Goal: Information Seeking & Learning: Learn about a topic

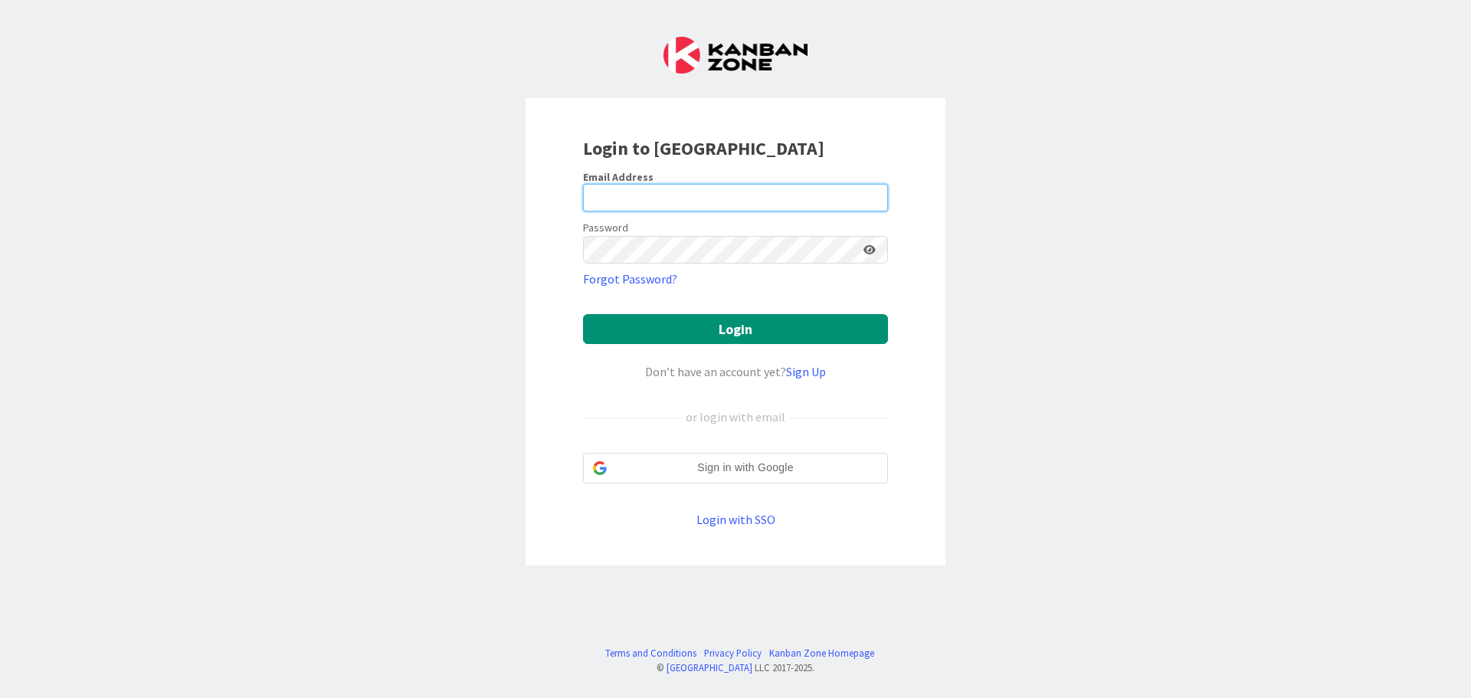
type input "[EMAIL_ADDRESS][DOMAIN_NAME]"
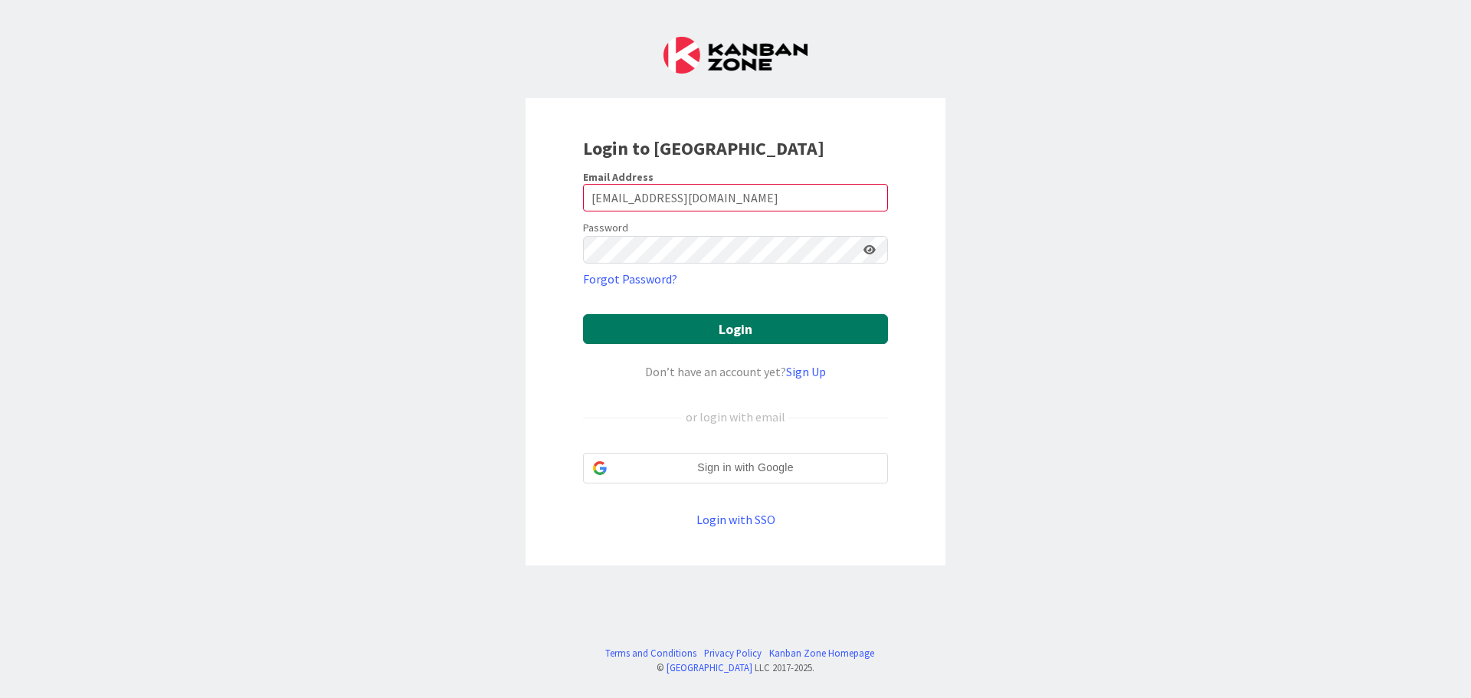
click at [735, 332] on button "Login" at bounding box center [735, 329] width 305 height 30
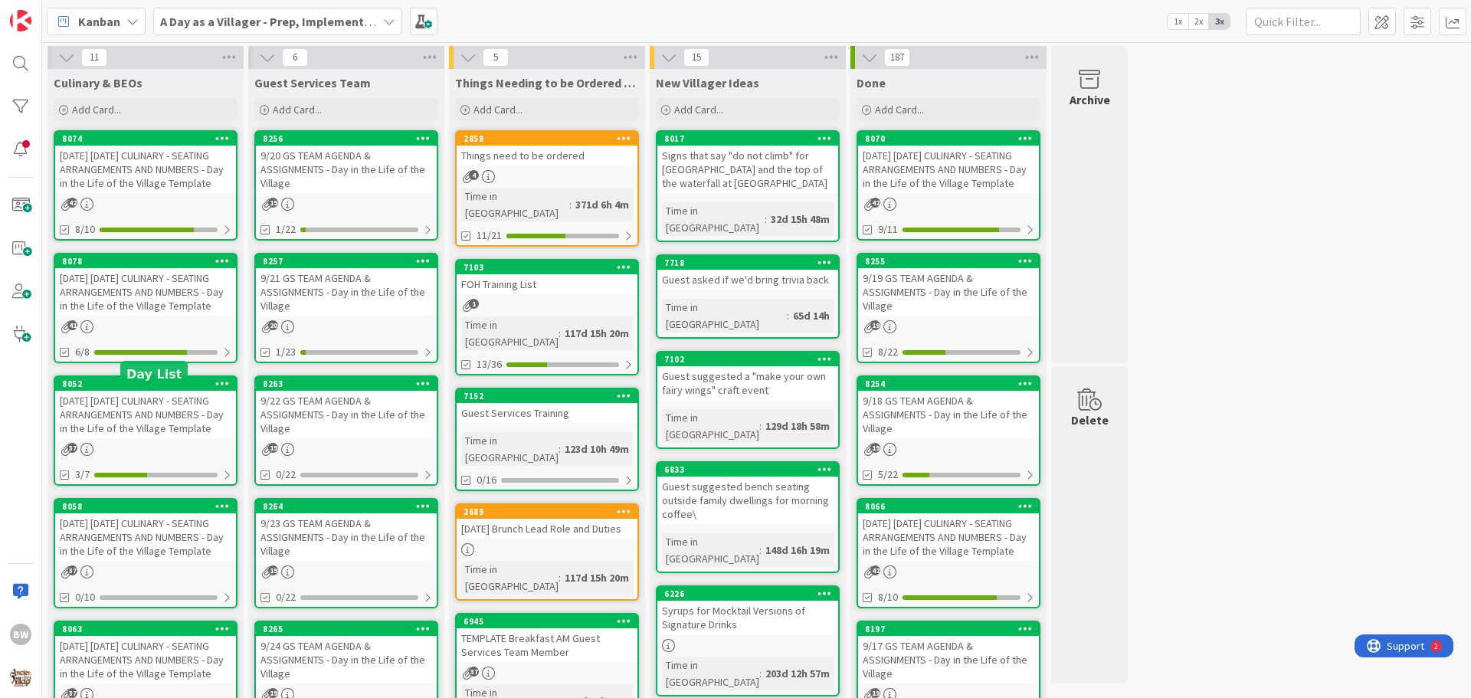
click at [136, 389] on div "8052" at bounding box center [149, 383] width 174 height 11
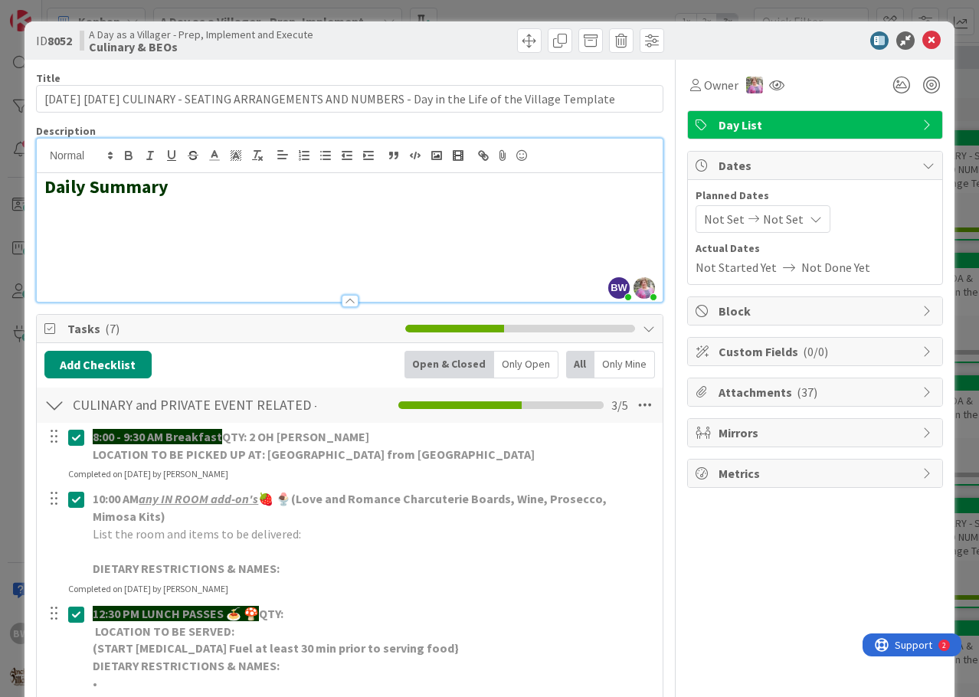
click at [247, 168] on div "BW [PERSON_NAME] joined 16 m ago [PERSON_NAME] joined 4 hrs 40 m ago Daily Summ…" at bounding box center [350, 220] width 626 height 163
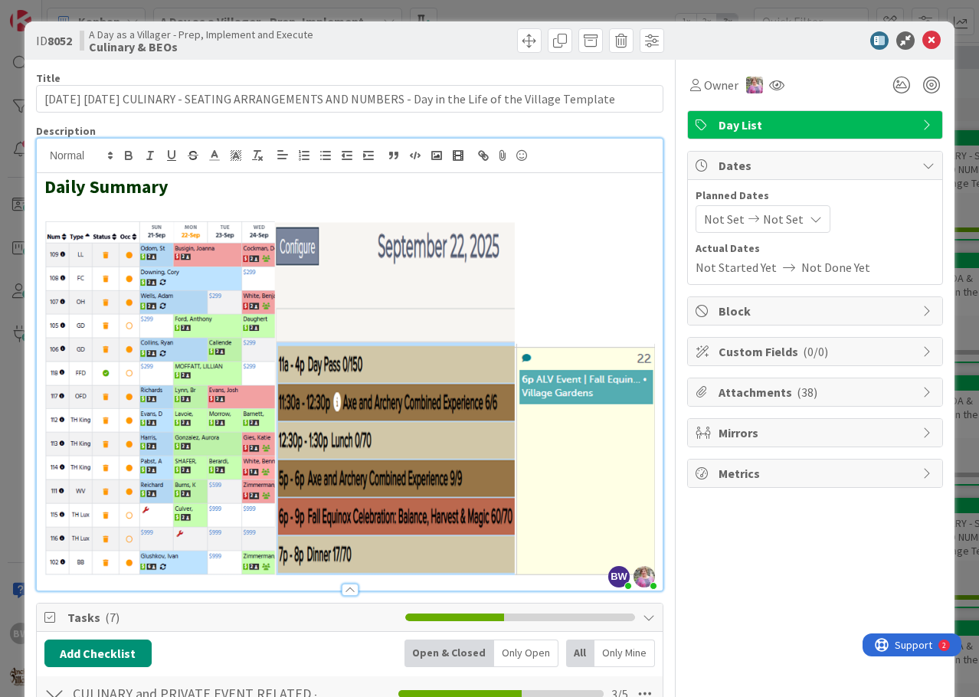
click at [48, 239] on img at bounding box center [349, 398] width 610 height 355
click at [44, 239] on img at bounding box center [349, 398] width 610 height 355
click at [44, 226] on img at bounding box center [349, 398] width 610 height 355
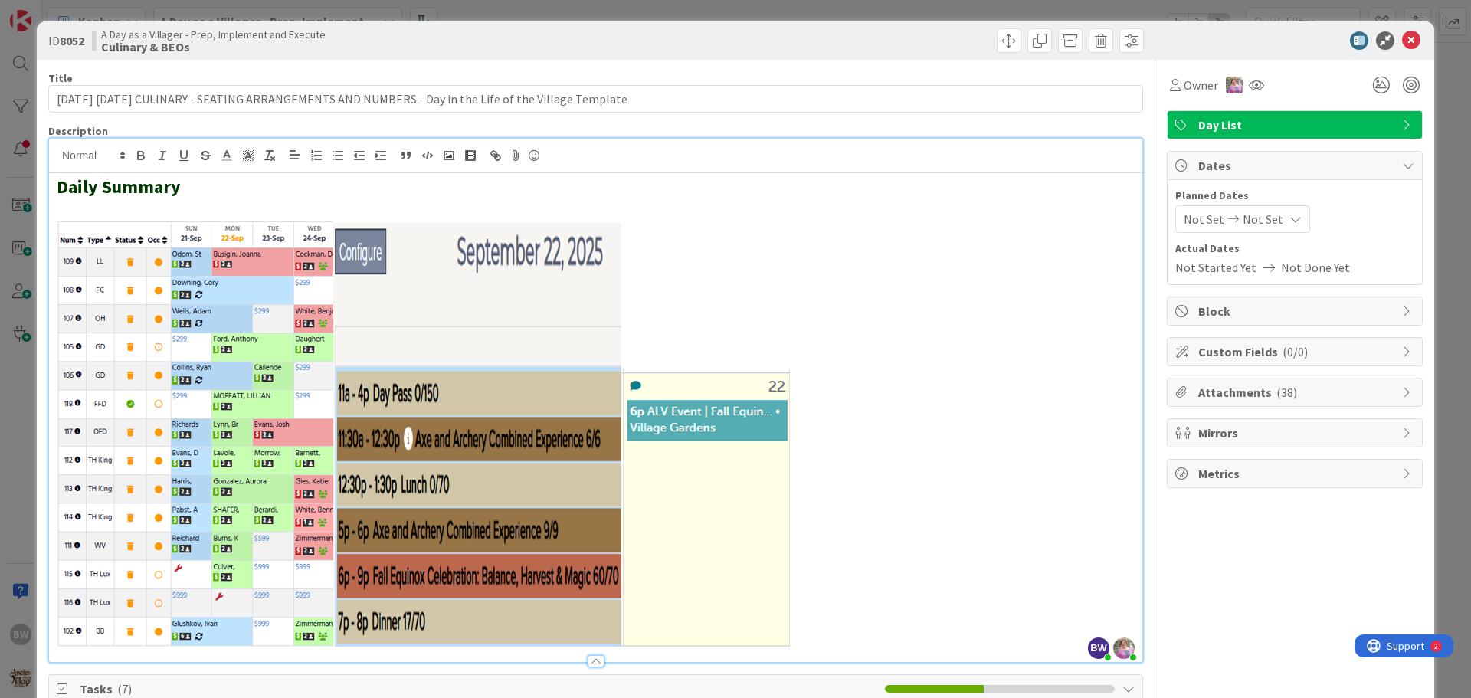
click at [1280, 14] on div "ID 8052 A Day as a Villager - Prep, Implement and Execute Culinary & BEOs Title…" at bounding box center [735, 349] width 1471 height 698
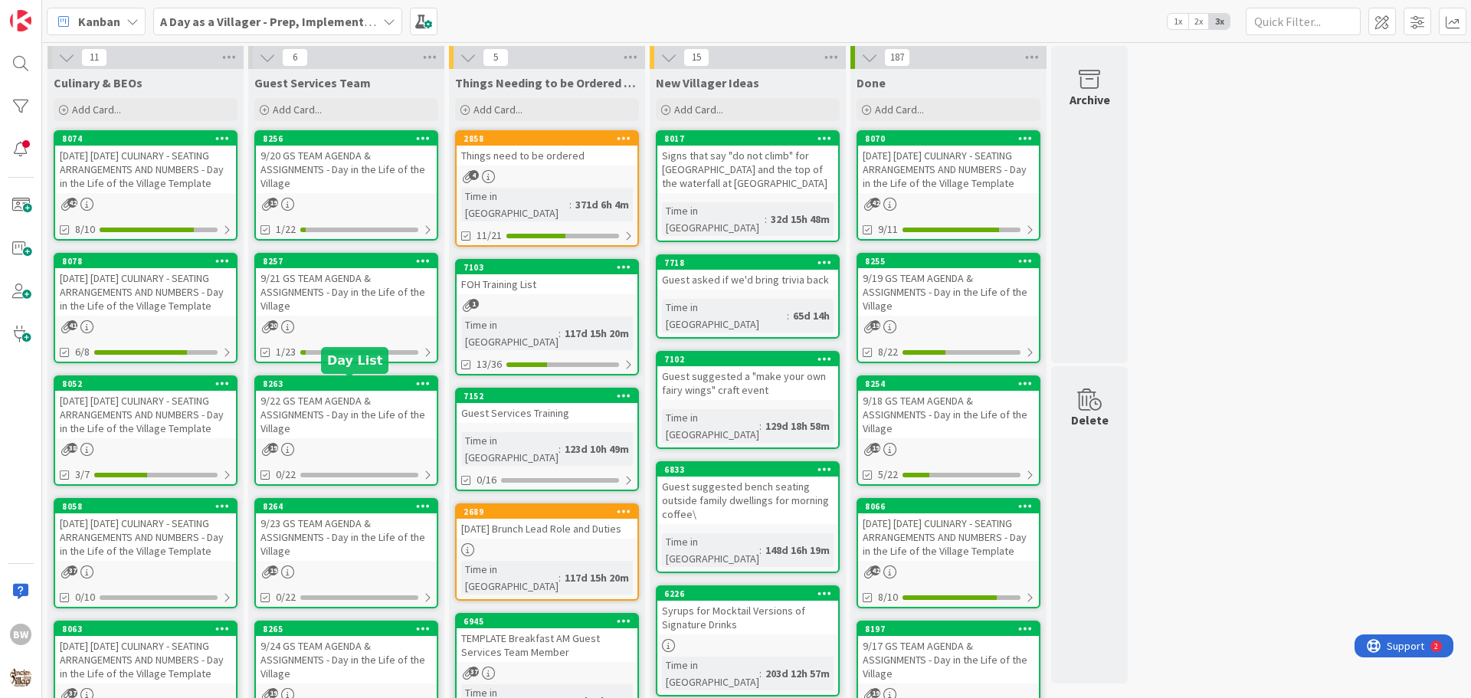
click at [338, 384] on div "8263" at bounding box center [350, 383] width 174 height 11
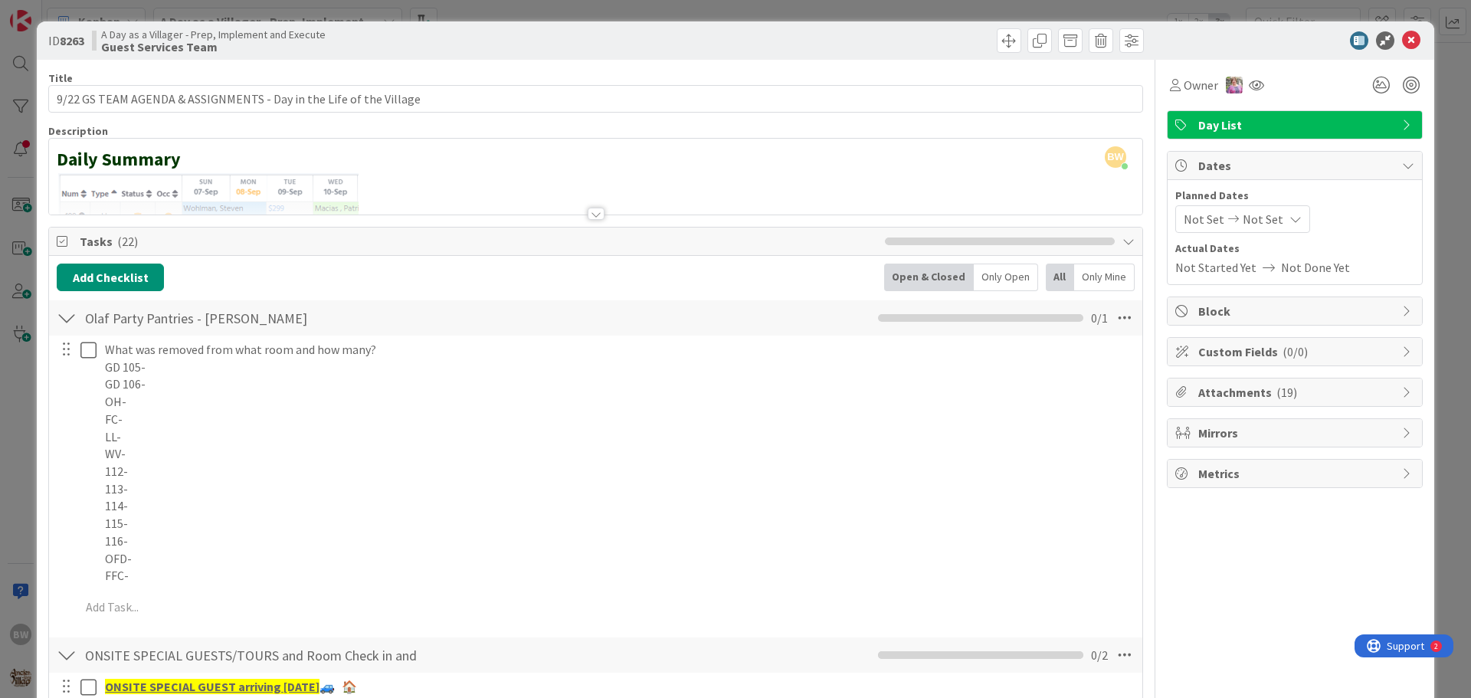
click at [590, 213] on div at bounding box center [595, 214] width 17 height 12
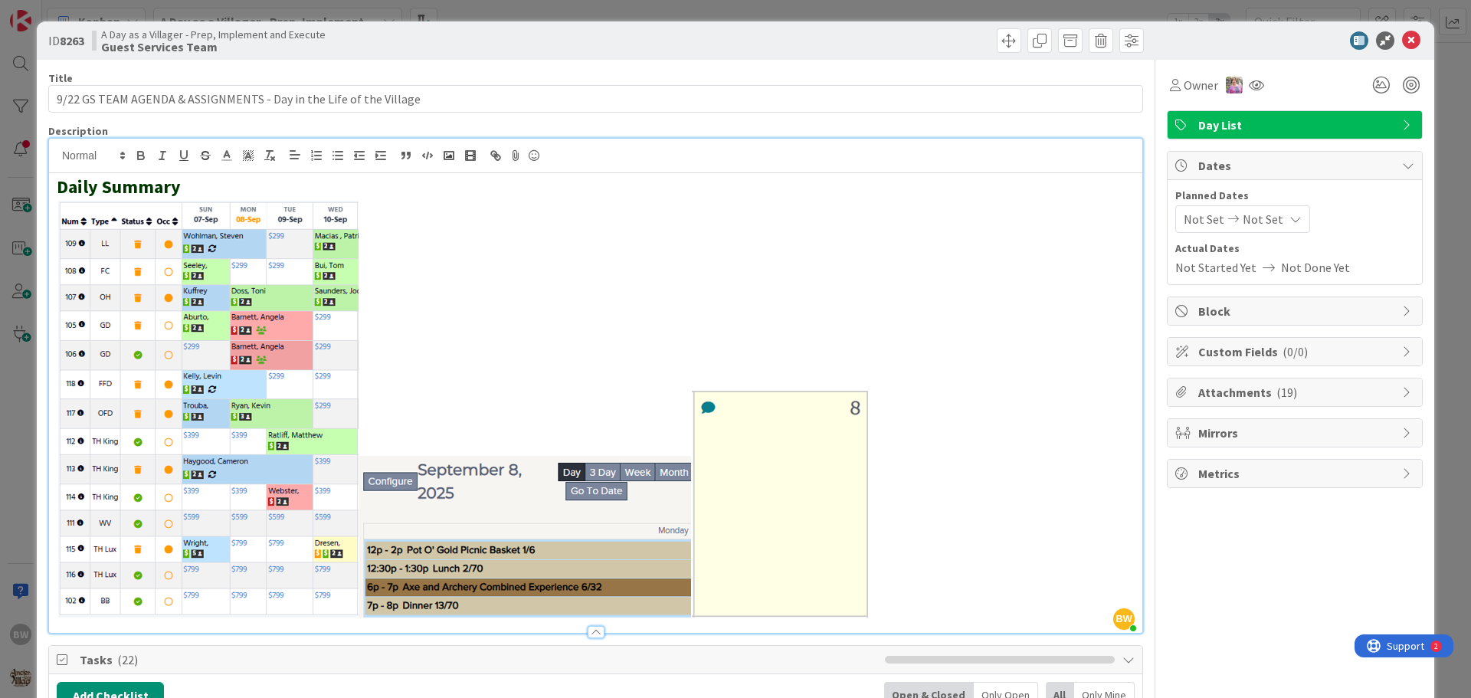
click at [879, 502] on h2 at bounding box center [596, 407] width 1078 height 419
drag, startPoint x: 879, startPoint y: 502, endPoint x: 337, endPoint y: 460, distance: 543.9
click at [337, 460] on h2 at bounding box center [596, 407] width 1078 height 419
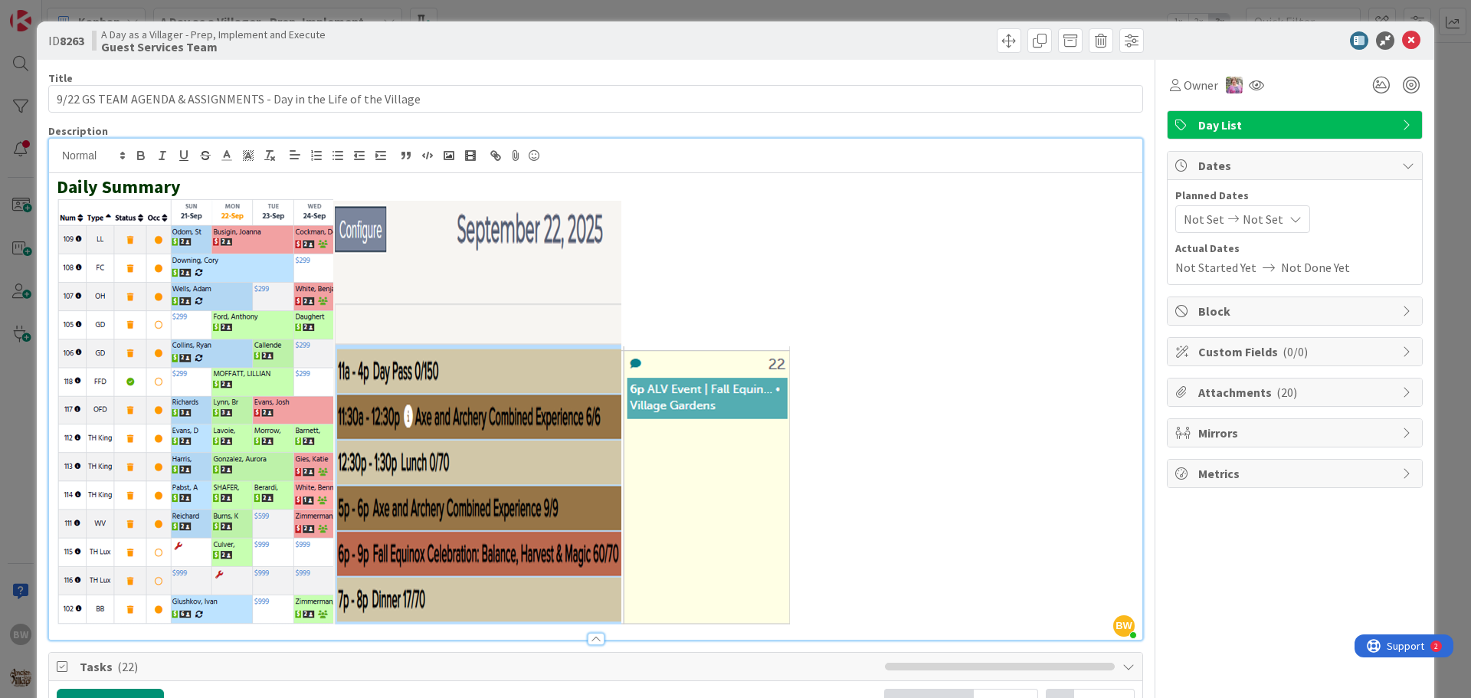
click at [833, 28] on div "ID 8263 A Day as a Villager - Prep, Implement and Execute Guest Services Team" at bounding box center [735, 40] width 1397 height 38
click at [1402, 41] on icon at bounding box center [1411, 40] width 18 height 18
